Goal: Navigation & Orientation: Find specific page/section

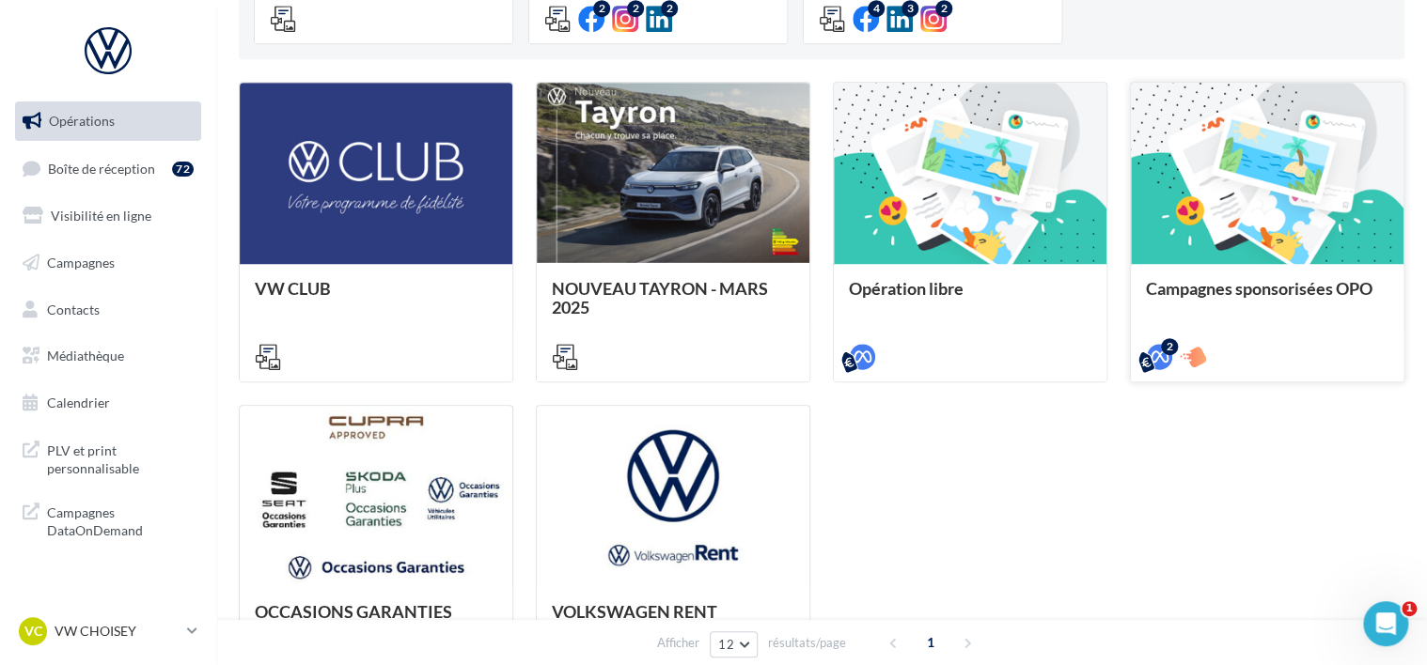
scroll to position [461, 0]
click at [103, 359] on span "Médiathèque" at bounding box center [85, 356] width 77 height 16
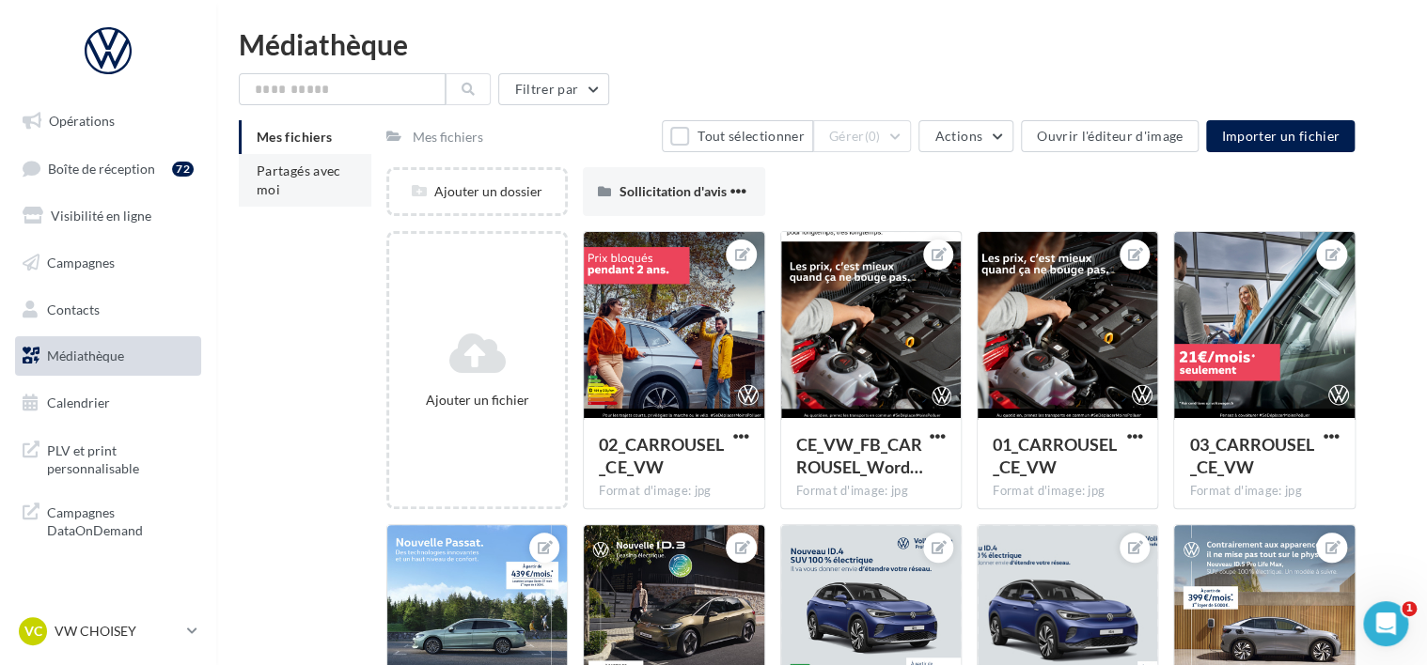
click at [273, 167] on span "Partagés avec moi" at bounding box center [299, 180] width 85 height 35
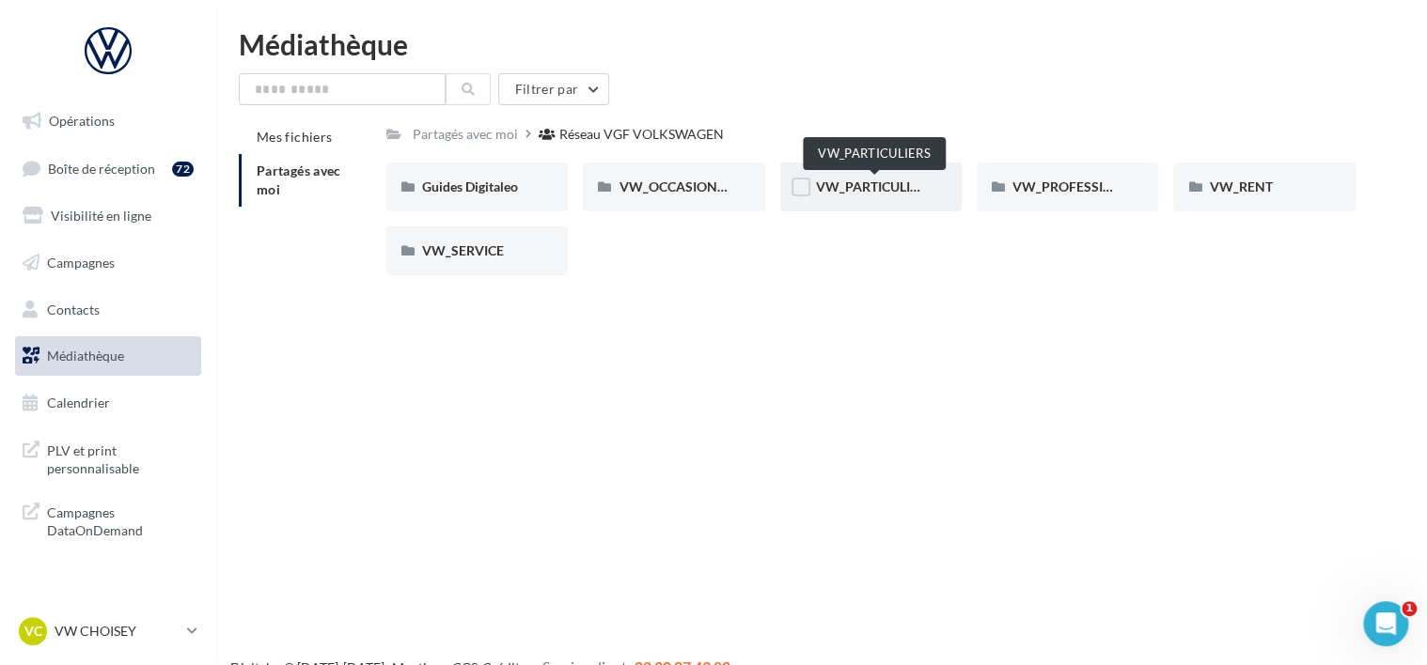
click at [856, 180] on span "VW_PARTICULIERS" at bounding box center [874, 187] width 117 height 16
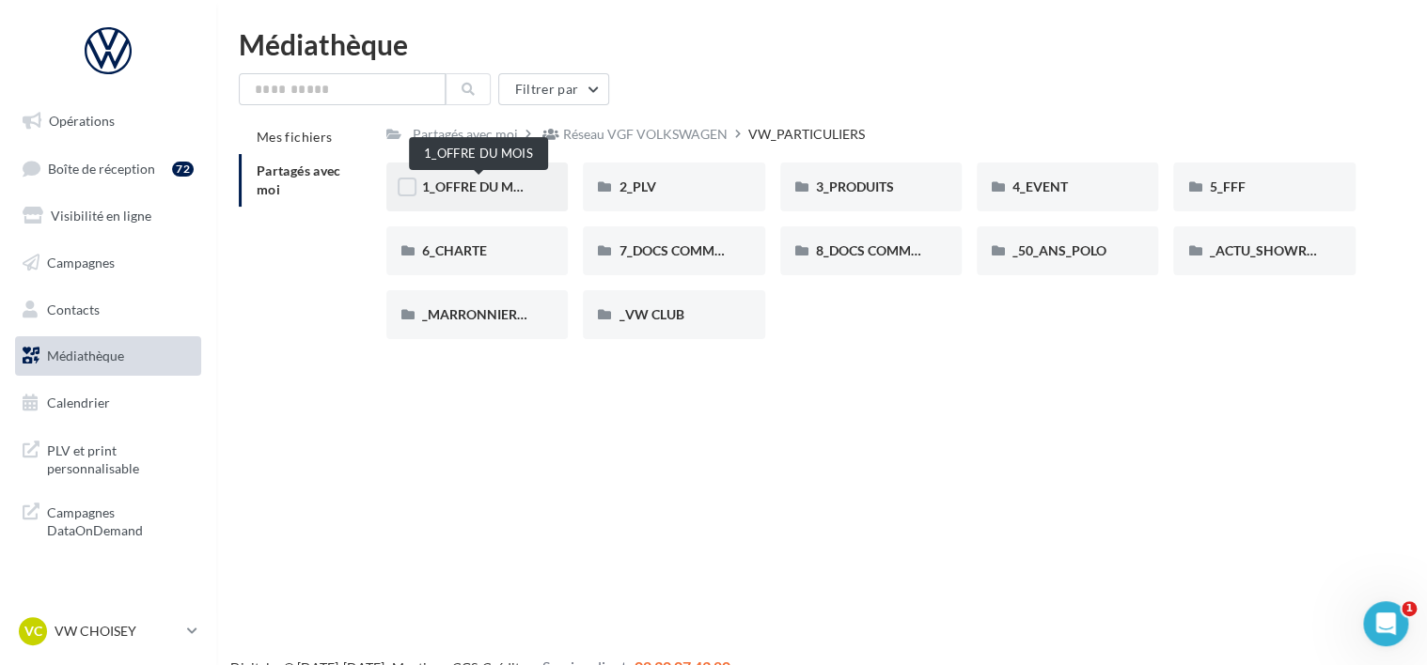
click at [477, 193] on span "1_OFFRE DU MOIS" at bounding box center [478, 187] width 113 height 16
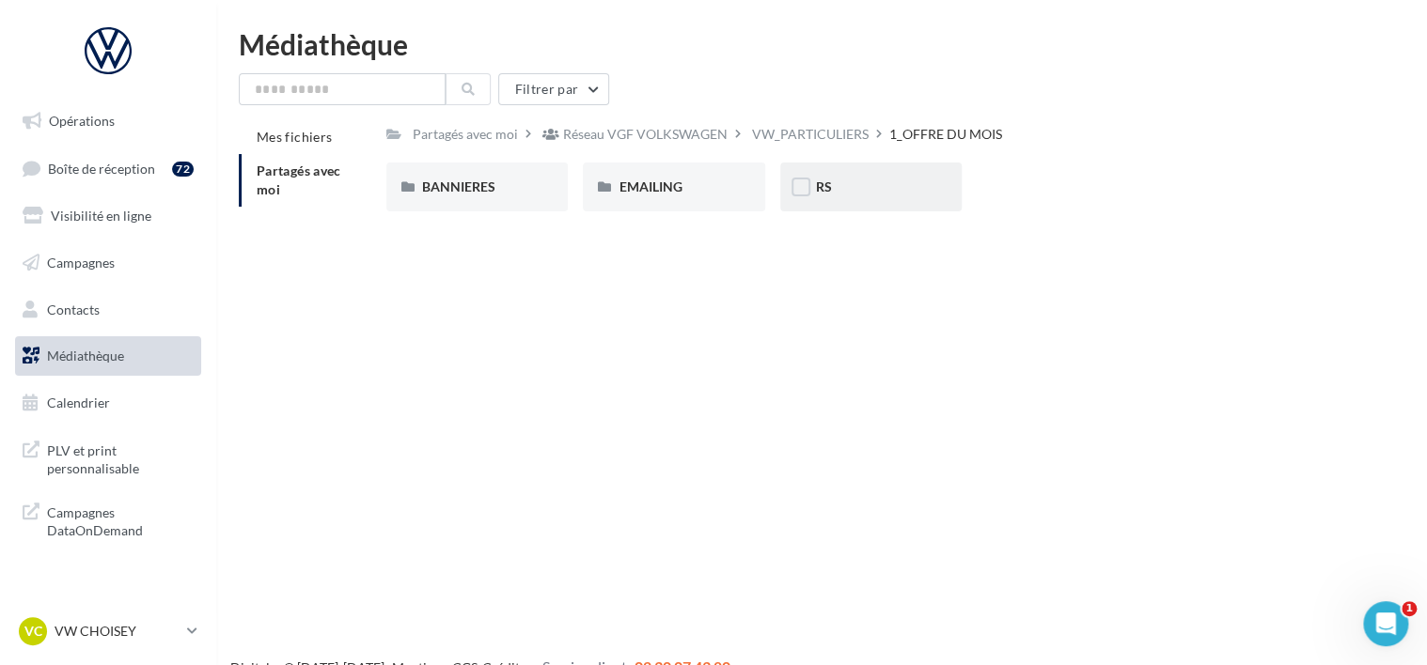
click at [849, 195] on div "RS" at bounding box center [871, 187] width 110 height 19
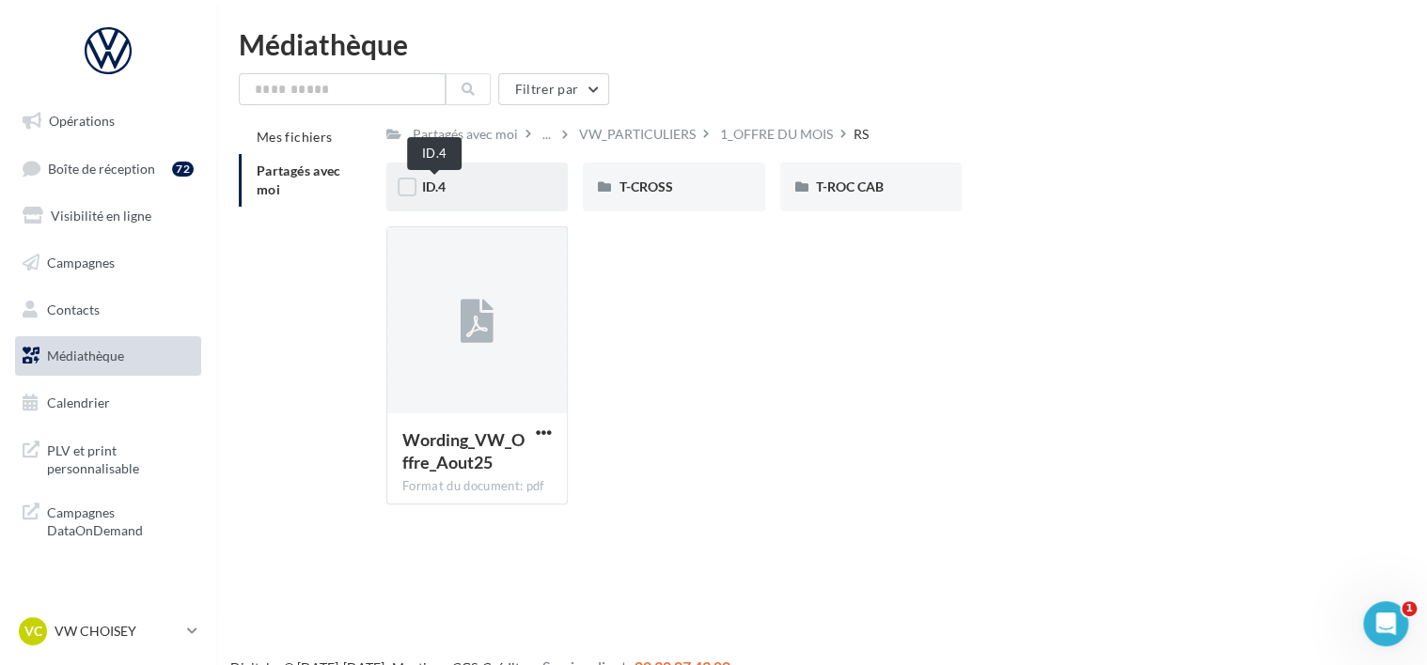
click at [440, 190] on span "ID.4" at bounding box center [433, 187] width 23 height 16
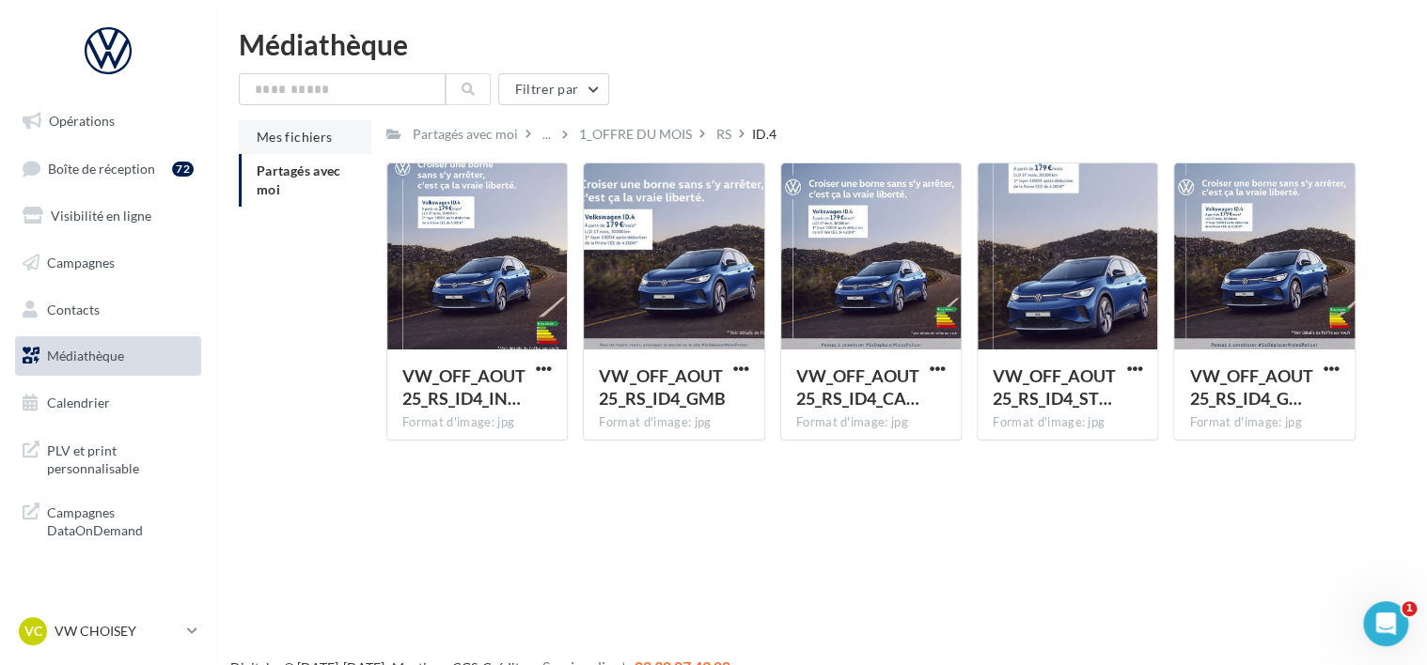
click at [293, 141] on span "Mes fichiers" at bounding box center [294, 137] width 75 height 16
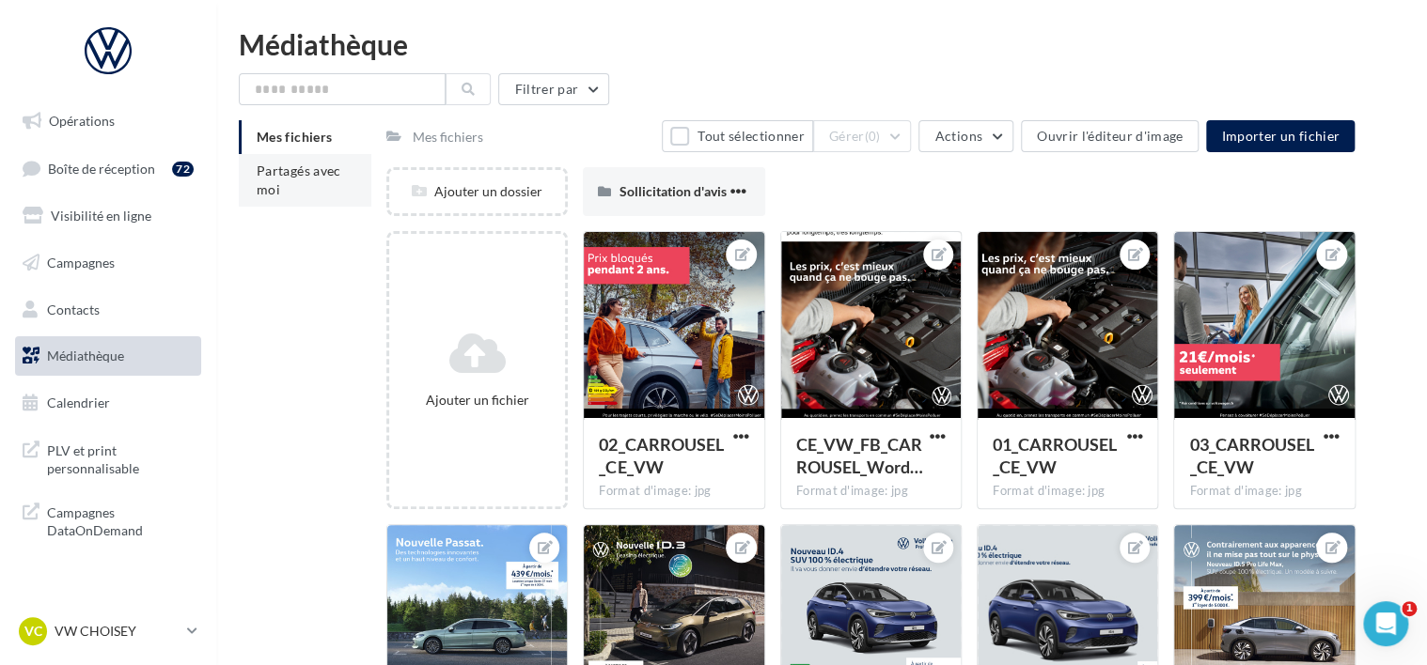
click at [289, 168] on span "Partagés avec moi" at bounding box center [299, 180] width 85 height 35
